Goal: Check status

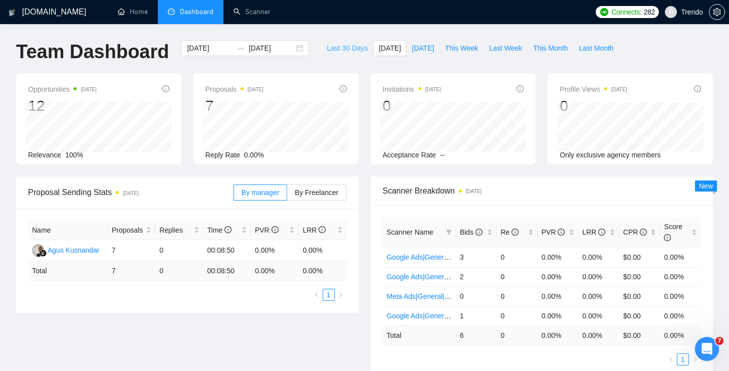
click at [346, 49] on span "Last 30 Days" at bounding box center [347, 48] width 41 height 11
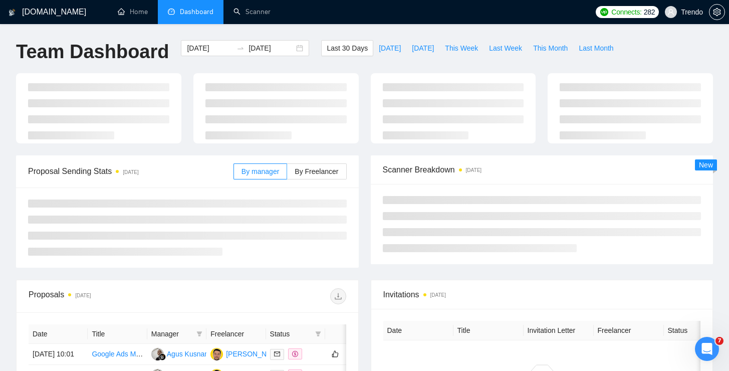
type input "2025-09-13"
type input "2025-10-13"
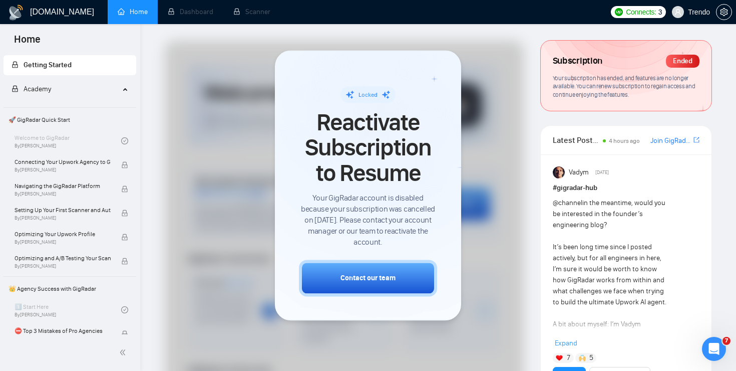
click at [498, 184] on div at bounding box center [344, 324] width 359 height 566
click at [193, 13] on li "Dashboard" at bounding box center [191, 12] width 66 height 24
